Goal: Task Accomplishment & Management: Complete application form

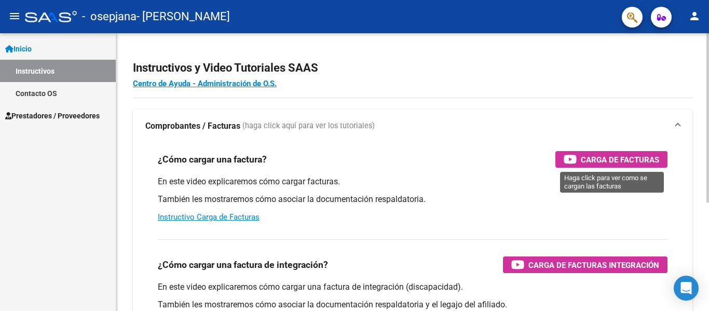
click at [653, 156] on span "Carga de Facturas" at bounding box center [620, 159] width 78 height 13
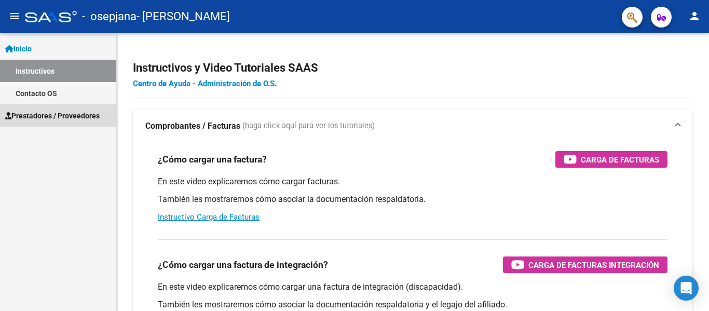
click at [76, 119] on span "Prestadores / Proveedores" at bounding box center [52, 115] width 95 height 11
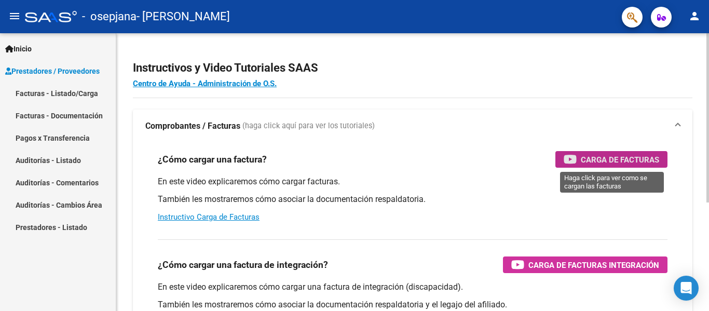
click at [611, 159] on span "Carga de Facturas" at bounding box center [620, 159] width 78 height 13
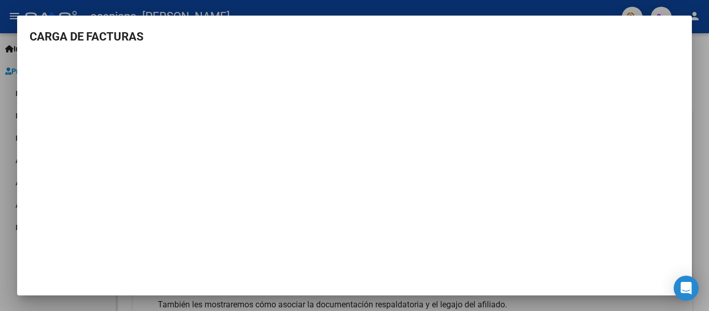
scroll to position [5, 0]
click at [699, 120] on div at bounding box center [354, 155] width 709 height 311
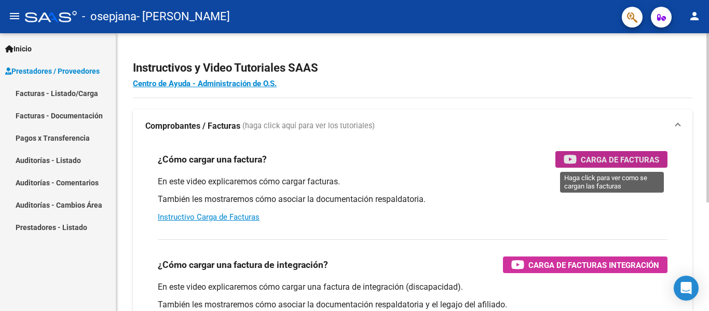
click at [588, 160] on span "Carga de Facturas" at bounding box center [620, 159] width 78 height 13
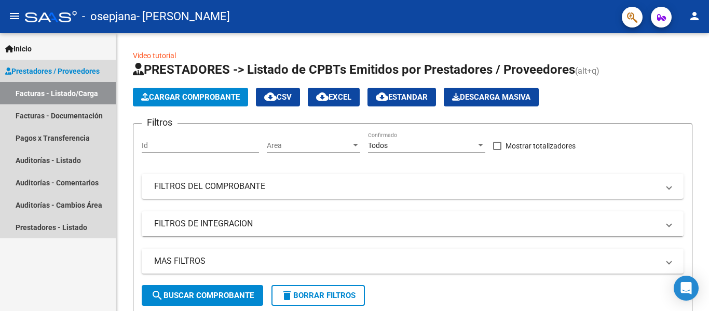
click at [65, 96] on link "Facturas - Listado/Carga" at bounding box center [58, 93] width 116 height 22
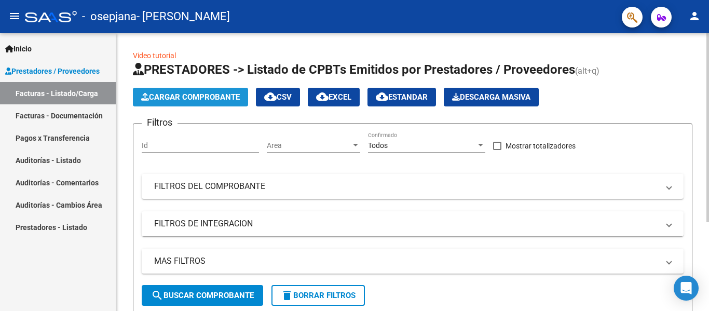
click at [210, 92] on span "Cargar Comprobante" at bounding box center [190, 96] width 99 height 9
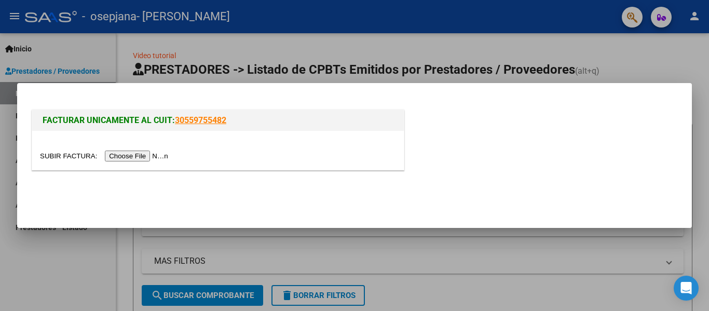
click at [126, 160] on input "file" at bounding box center [105, 156] width 131 height 11
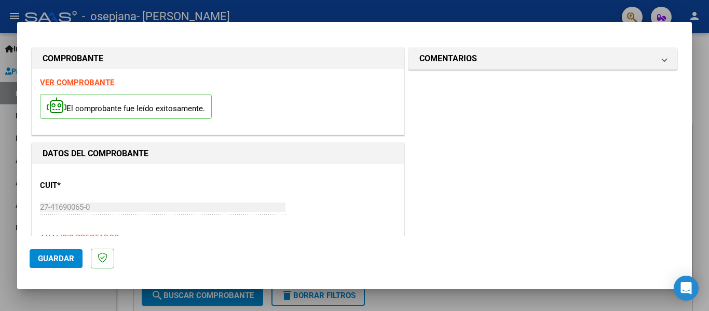
click at [225, 225] on div "CUIT * 27-41690065-0 Ingresar CUIT ANALISIS PRESTADOR FERNANDEZ MILAGROS ARACEL…" at bounding box center [218, 217] width 356 height 91
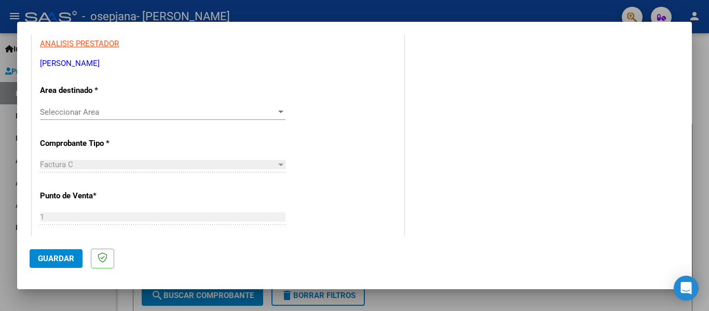
scroll to position [199, 0]
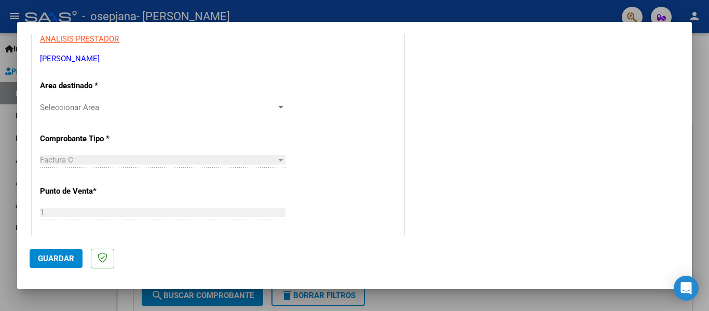
click at [231, 105] on span "Seleccionar Area" at bounding box center [158, 107] width 236 height 9
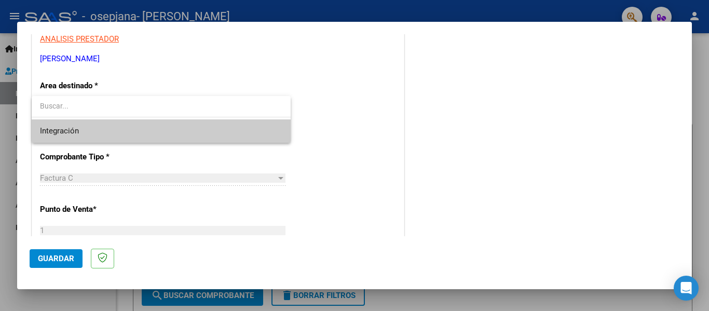
click at [263, 51] on div at bounding box center [354, 155] width 709 height 311
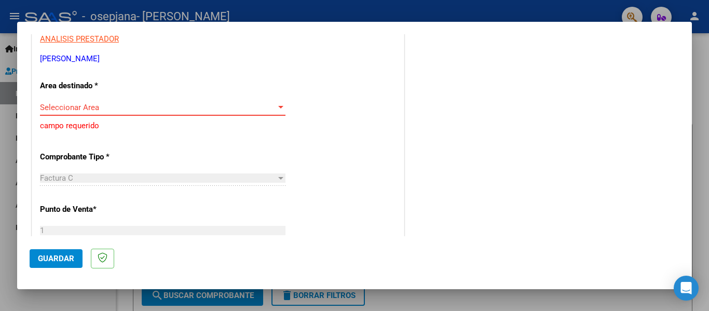
click at [161, 108] on span "Seleccionar Area" at bounding box center [158, 107] width 236 height 9
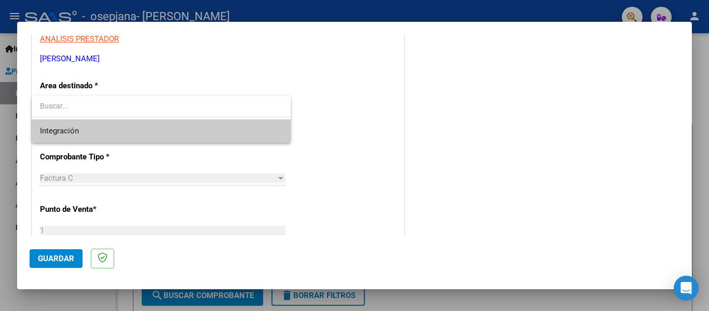
click at [126, 131] on span "Integración" at bounding box center [161, 130] width 243 height 23
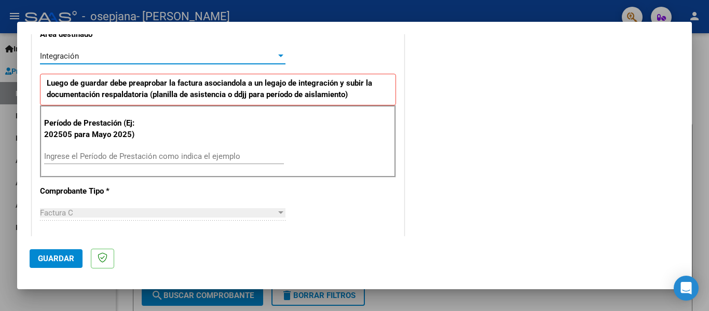
scroll to position [251, 0]
click at [170, 160] on input "Ingrese el Período de Prestación como indica el ejemplo" at bounding box center [164, 155] width 240 height 9
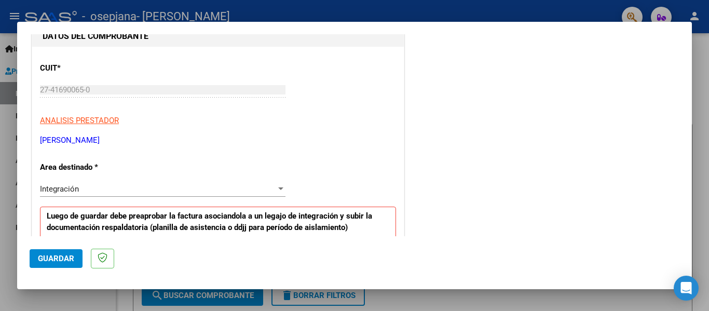
scroll to position [117, 0]
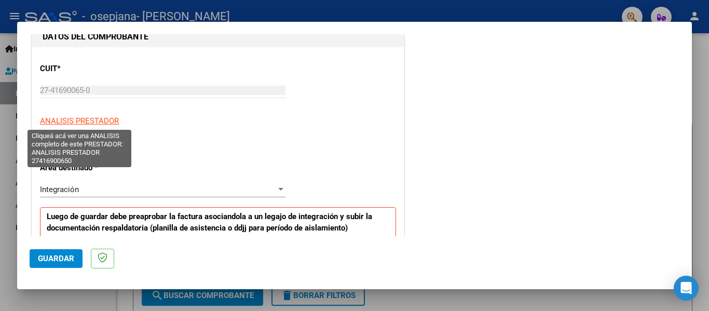
click at [87, 125] on span "ANALISIS PRESTADOR" at bounding box center [79, 120] width 79 height 9
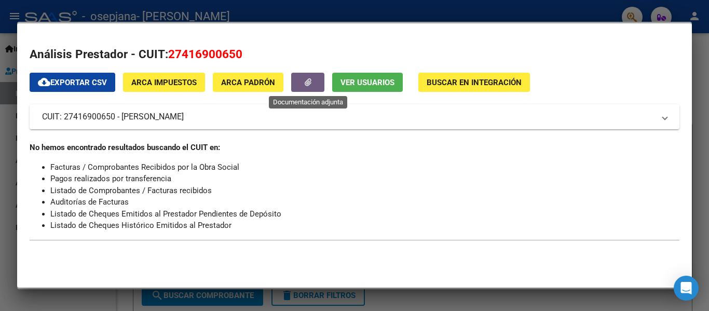
click at [316, 81] on button "button" at bounding box center [307, 82] width 33 height 19
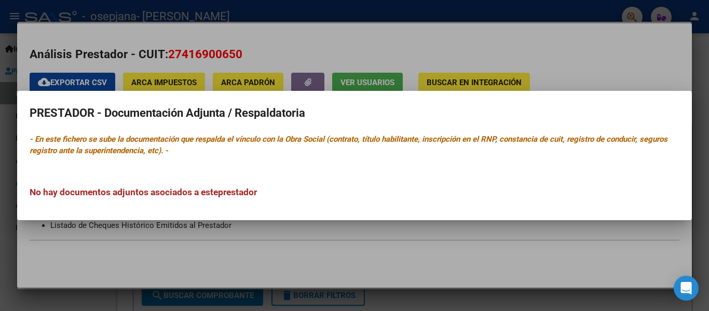
click at [288, 250] on div at bounding box center [354, 155] width 709 height 311
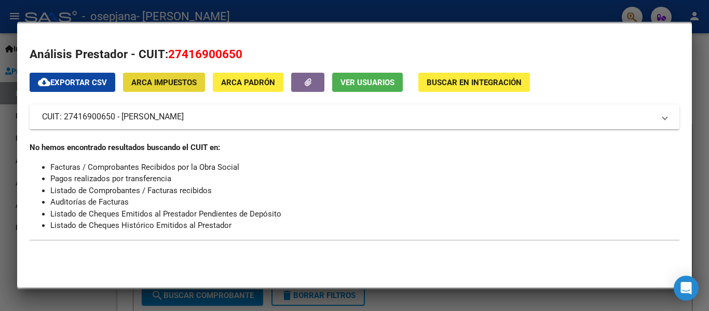
click at [188, 73] on button "ARCA Impuestos" at bounding box center [164, 82] width 82 height 19
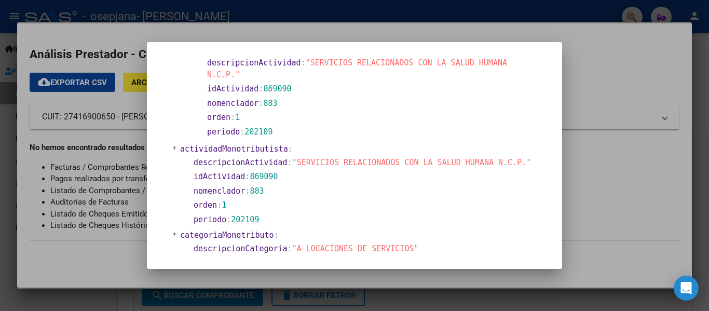
scroll to position [302, 0]
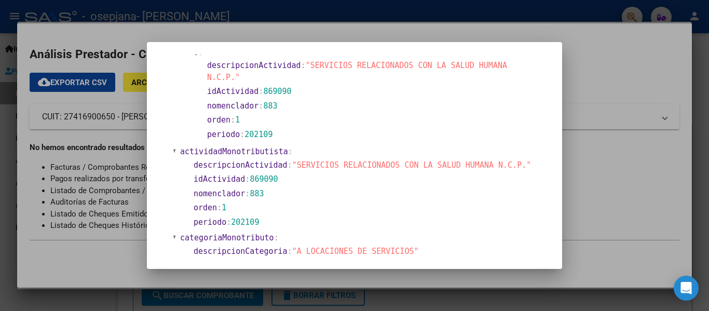
click at [644, 179] on div at bounding box center [354, 155] width 709 height 311
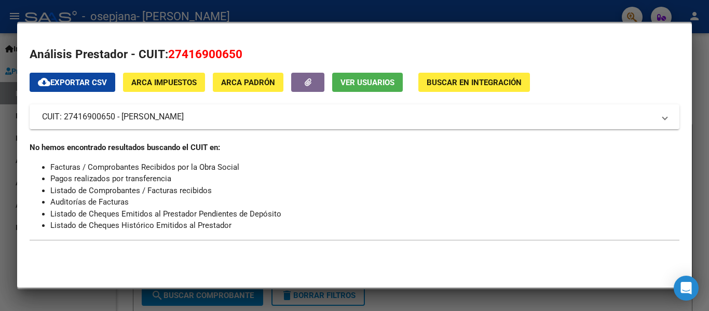
click at [709, 143] on div at bounding box center [354, 155] width 709 height 311
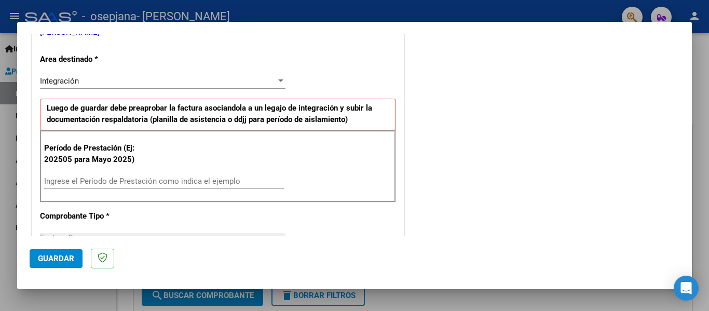
scroll to position [220, 0]
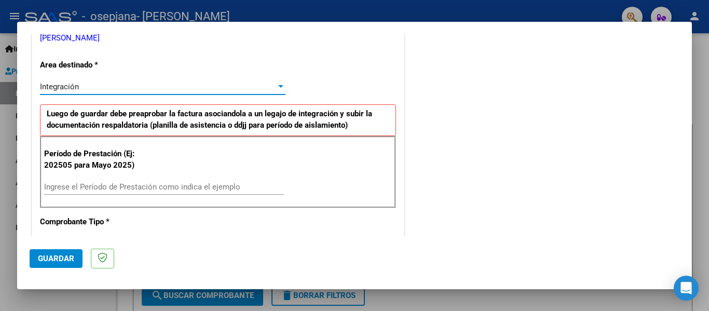
click at [143, 90] on div "Integración" at bounding box center [158, 86] width 236 height 9
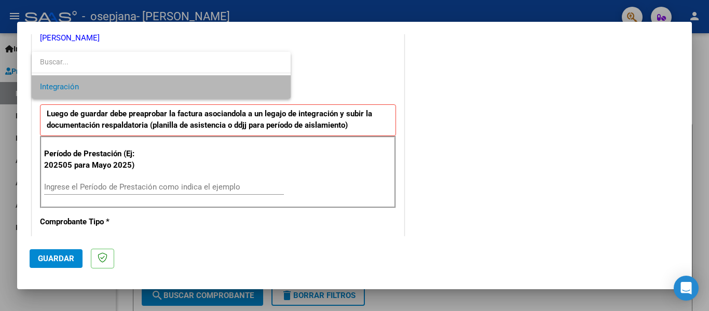
click at [143, 90] on span "Integración" at bounding box center [161, 86] width 243 height 23
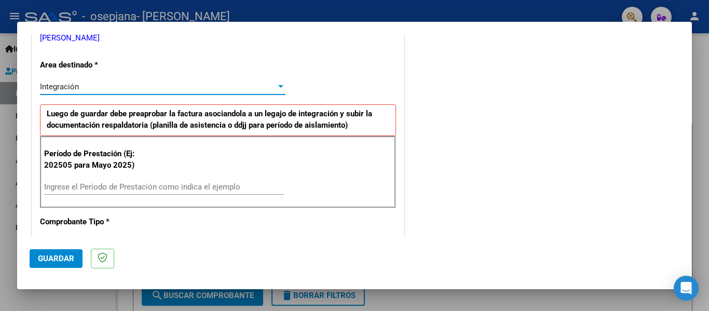
click at [128, 84] on div "Integración" at bounding box center [158, 86] width 236 height 9
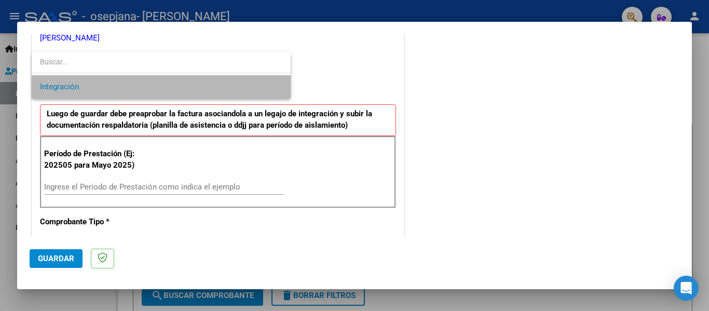
click at [128, 84] on span "Integración" at bounding box center [161, 86] width 243 height 23
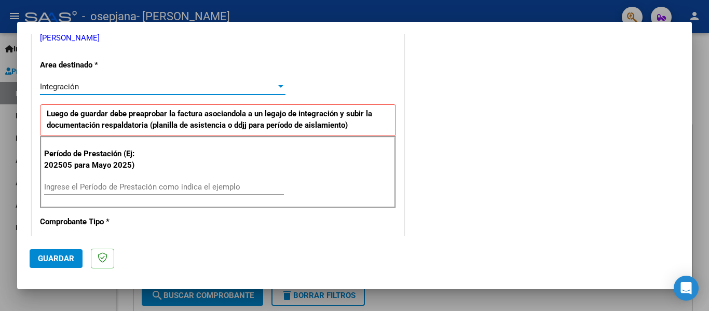
click at [128, 84] on div "Integración" at bounding box center [158, 86] width 236 height 9
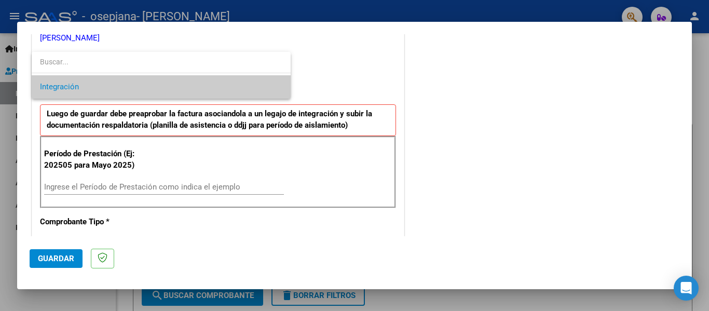
click at [111, 257] on div at bounding box center [354, 155] width 709 height 311
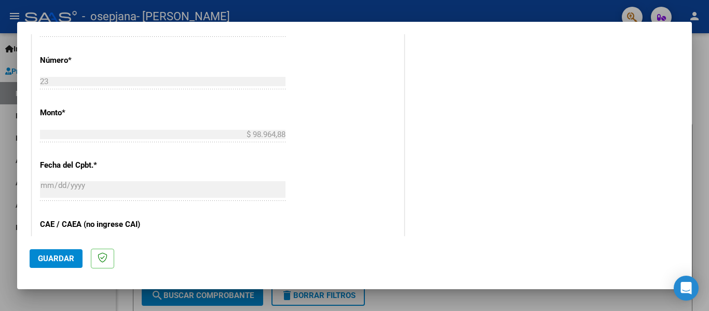
scroll to position [712, 0]
